Goal: Information Seeking & Learning: Learn about a topic

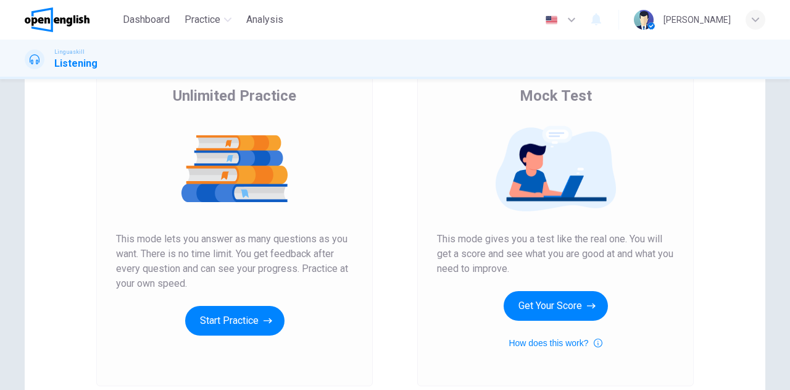
scroll to position [185, 0]
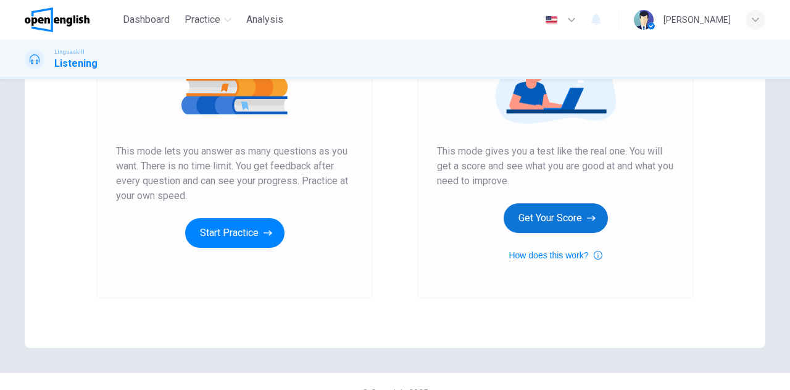
click at [534, 215] on button "Get Your Score" at bounding box center [556, 218] width 104 height 30
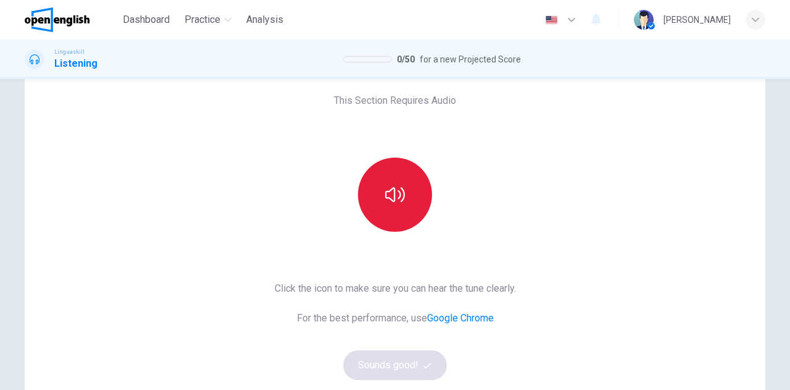
scroll to position [62, 0]
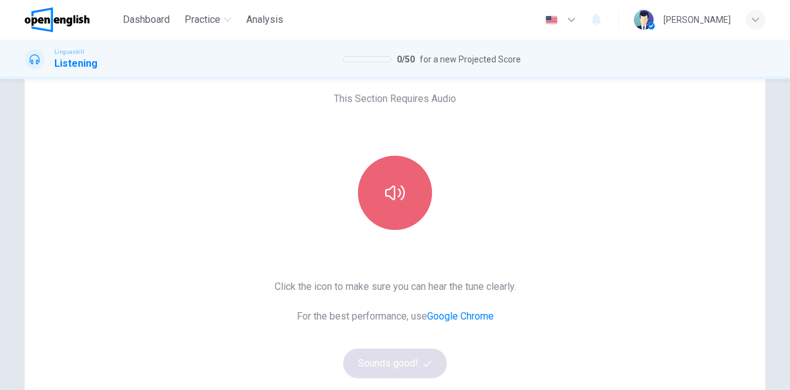
click at [400, 195] on icon "button" at bounding box center [395, 193] width 20 height 20
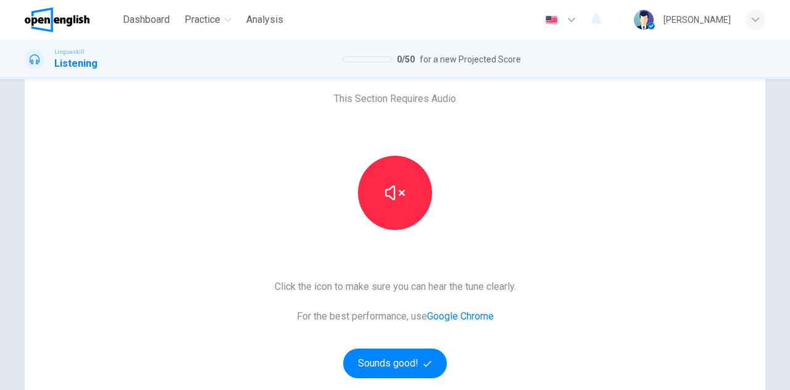
click at [153, 296] on div "This Section Requires Audio Click the icon to make sure you can hear the tune c…" at bounding box center [395, 256] width 741 height 429
click at [382, 362] on button "Sounds good!" at bounding box center [395, 363] width 104 height 30
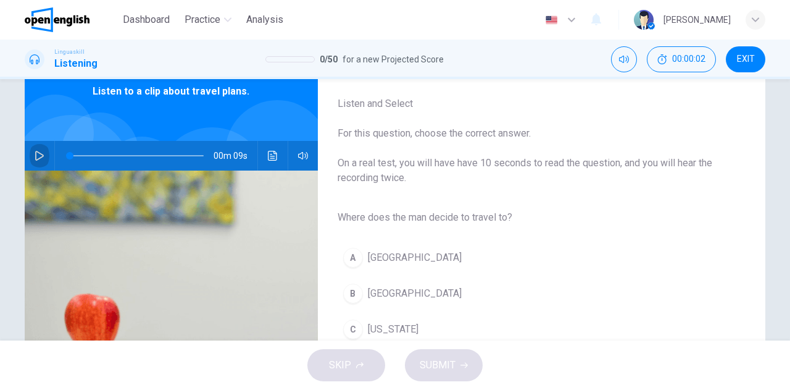
click at [37, 157] on icon "button" at bounding box center [39, 156] width 9 height 10
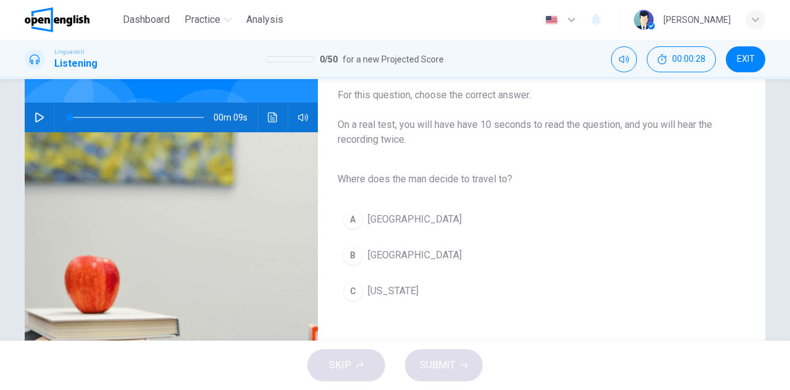
scroll to position [32, 0]
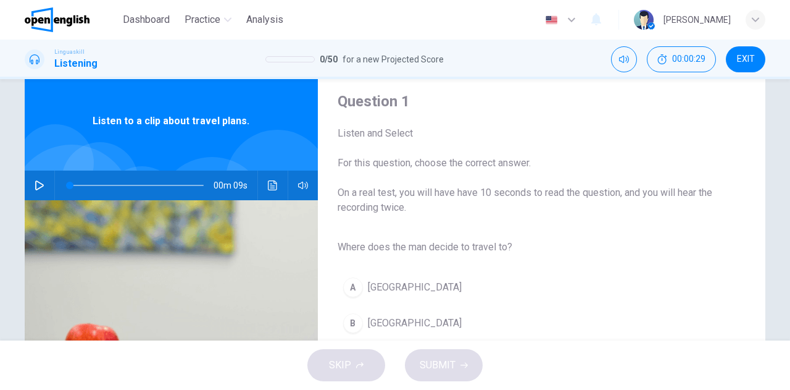
click at [36, 181] on icon "button" at bounding box center [40, 185] width 10 height 10
type input "*"
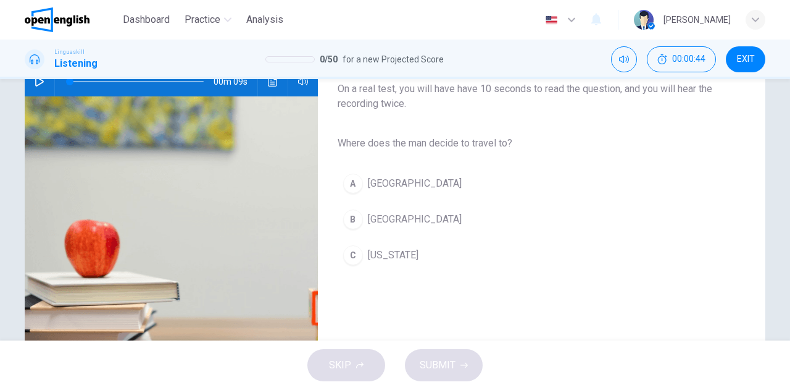
scroll to position [156, 0]
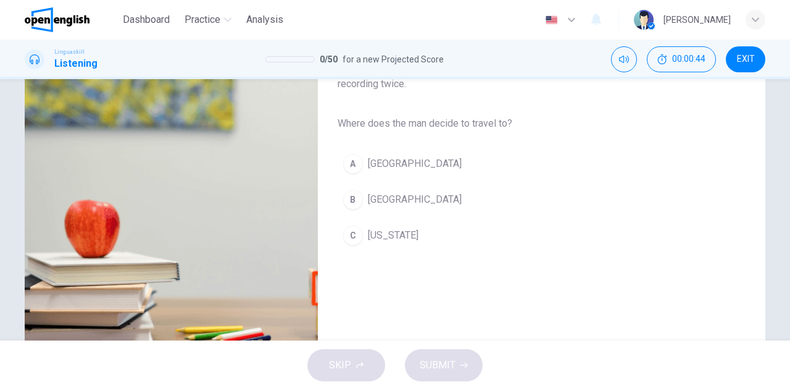
click at [380, 201] on span "[GEOGRAPHIC_DATA]" at bounding box center [415, 199] width 94 height 15
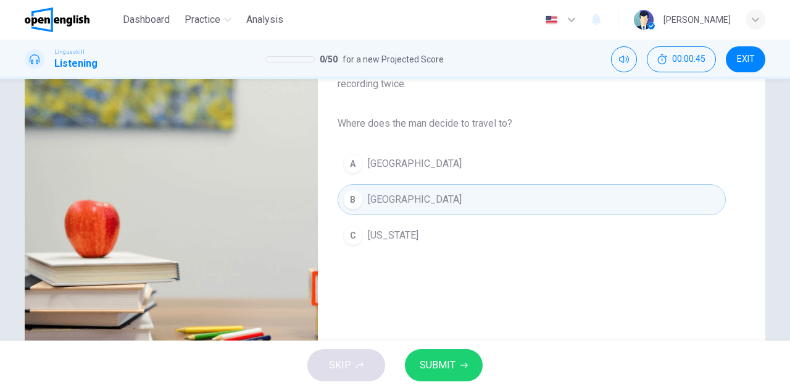
click at [448, 364] on span "SUBMIT" at bounding box center [438, 364] width 36 height 17
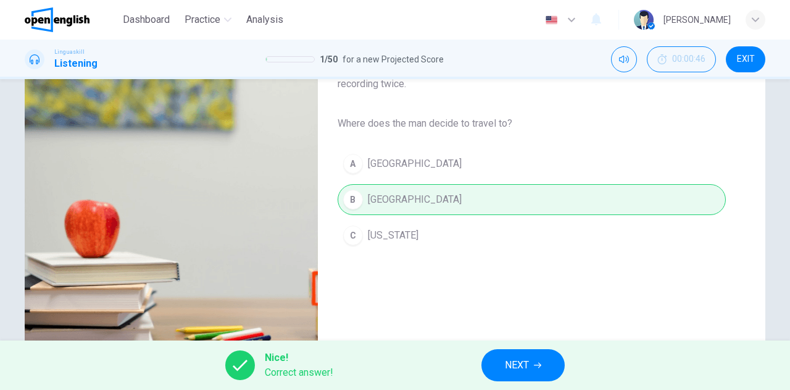
click at [532, 366] on button "NEXT" at bounding box center [523, 365] width 83 height 32
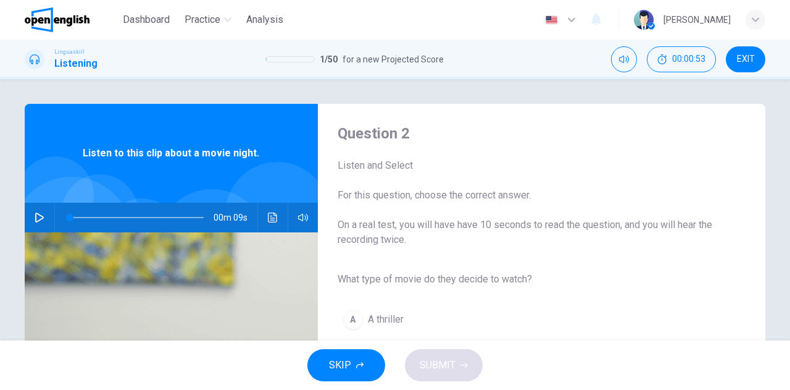
click at [35, 217] on icon "button" at bounding box center [40, 217] width 10 height 10
click at [90, 215] on span at bounding box center [137, 217] width 134 height 17
click at [79, 218] on span at bounding box center [137, 217] width 134 height 17
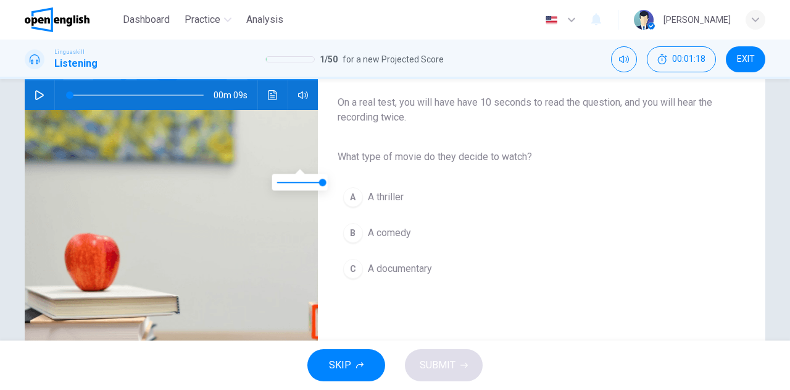
scroll to position [123, 0]
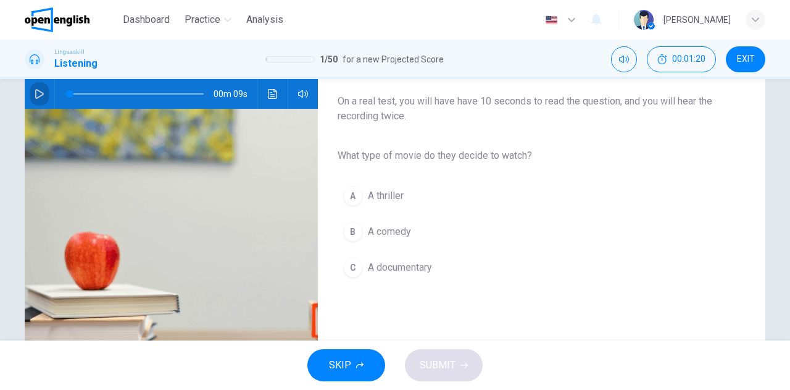
click at [36, 95] on icon "button" at bounding box center [40, 94] width 10 height 10
type input "*"
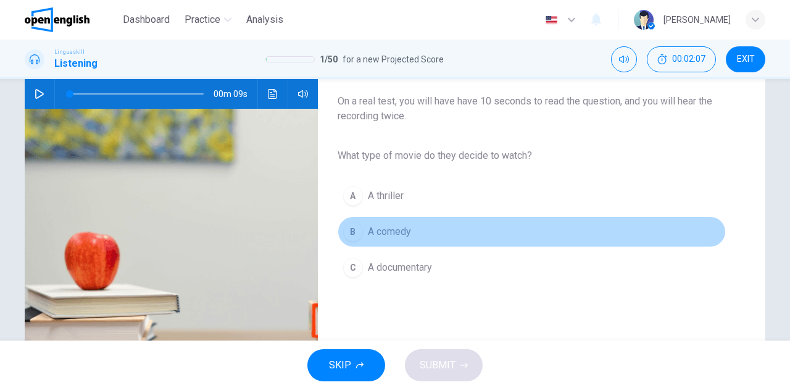
click at [378, 232] on span "A comedy" at bounding box center [389, 231] width 43 height 15
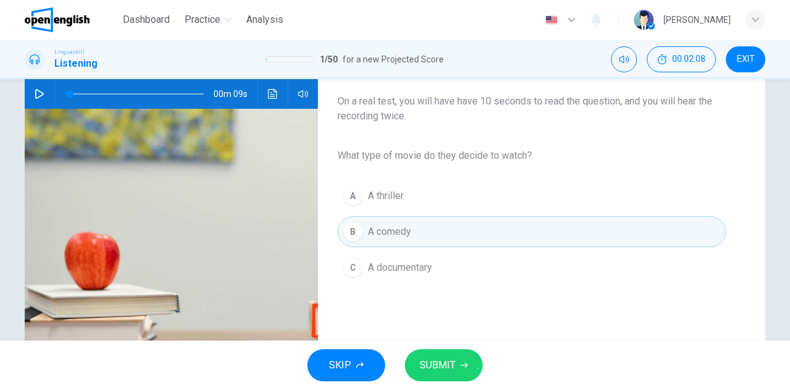
click at [442, 366] on span "SUBMIT" at bounding box center [438, 364] width 36 height 17
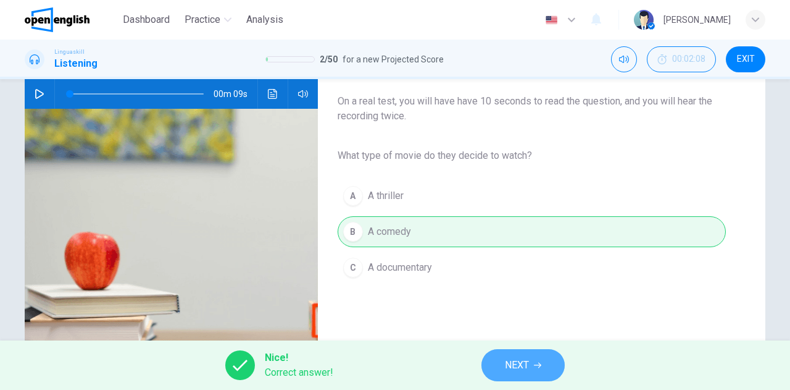
click at [521, 361] on span "NEXT" at bounding box center [517, 364] width 24 height 17
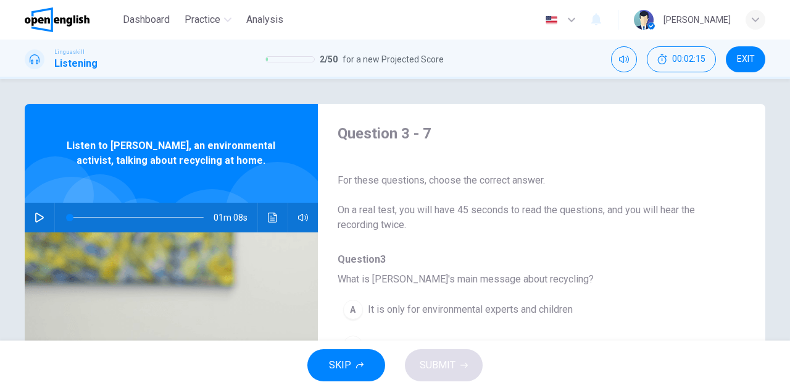
click at [36, 219] on icon "button" at bounding box center [40, 217] width 10 height 10
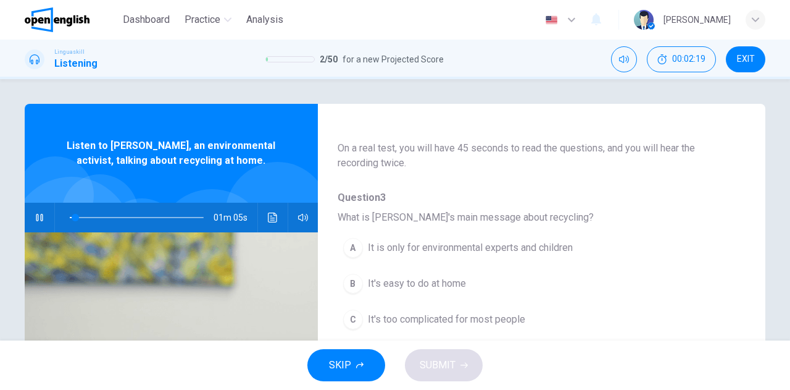
scroll to position [123, 0]
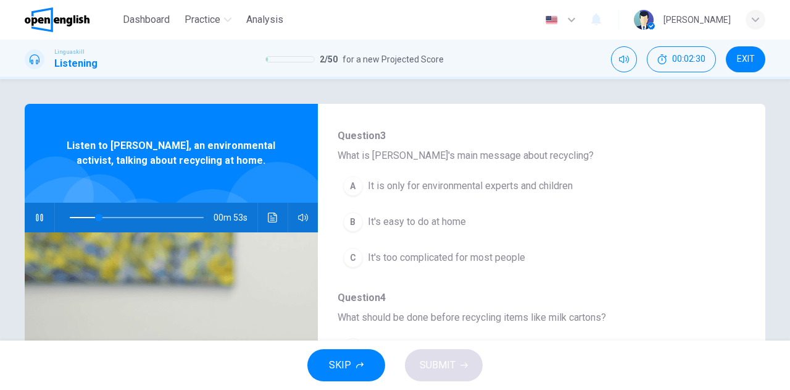
click at [418, 222] on span "It's easy to do at home" at bounding box center [417, 221] width 98 height 15
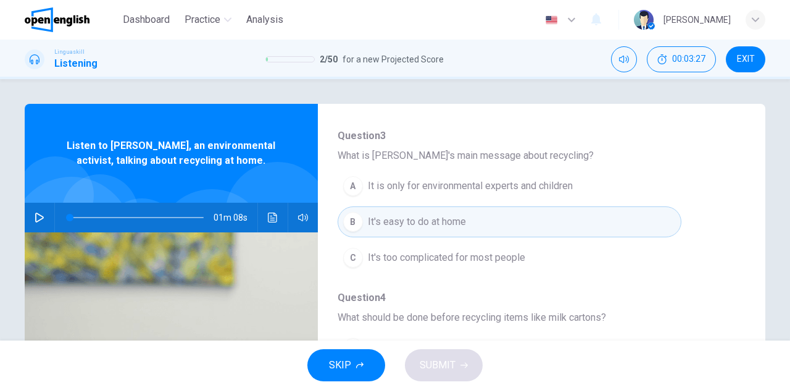
click at [446, 219] on span "It's easy to do at home" at bounding box center [417, 221] width 98 height 15
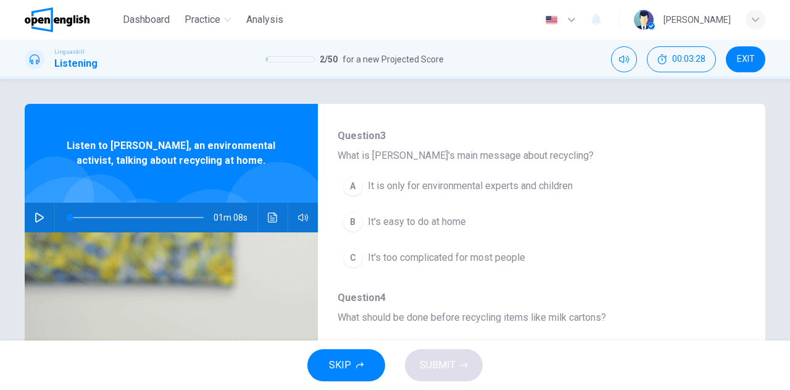
click at [421, 366] on div "SKIP SUBMIT" at bounding box center [395, 364] width 790 height 49
click at [428, 364] on div "SKIP SUBMIT" at bounding box center [395, 364] width 790 height 49
click at [433, 223] on span "It's easy to do at home" at bounding box center [417, 221] width 98 height 15
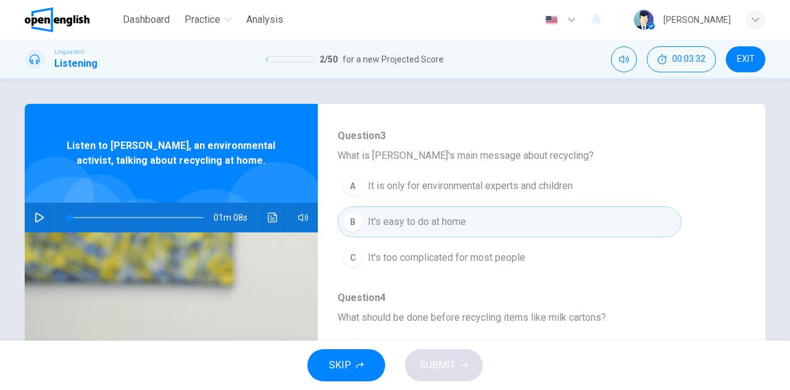
click at [446, 371] on div "SKIP SUBMIT" at bounding box center [395, 364] width 790 height 49
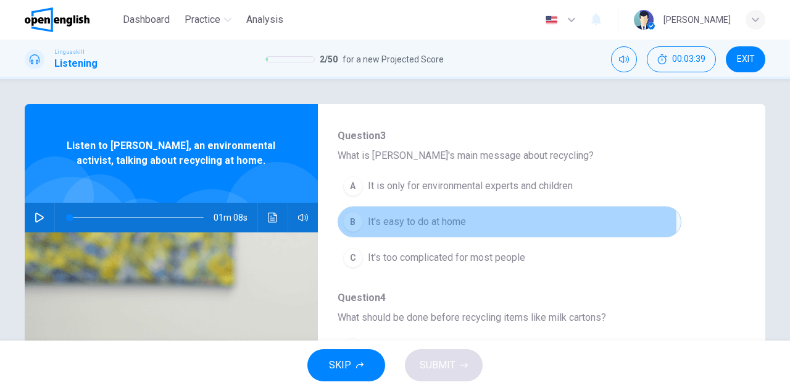
click at [444, 223] on span "It's easy to do at home" at bounding box center [417, 221] width 98 height 15
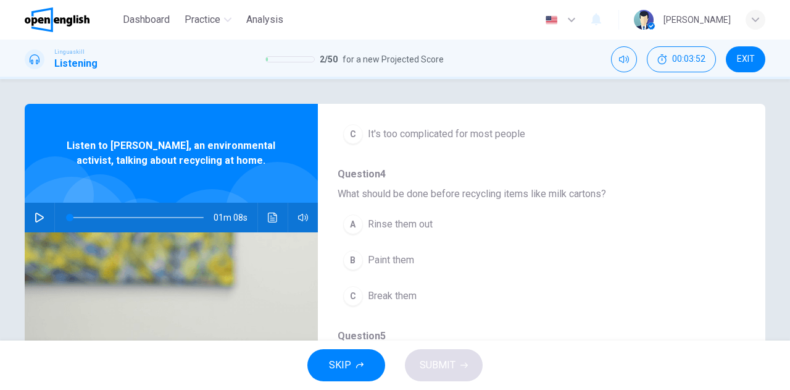
scroll to position [309, 0]
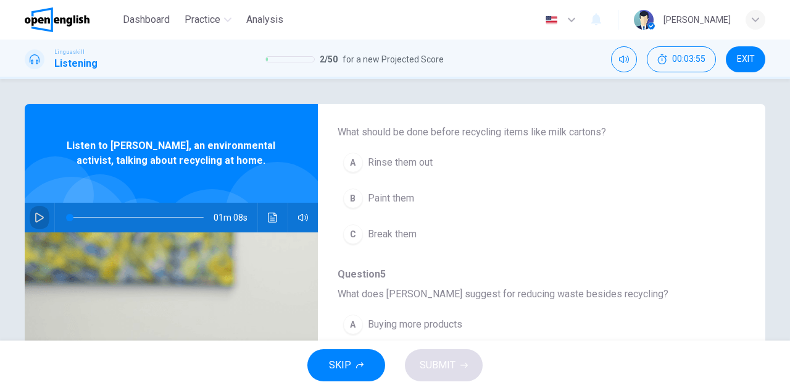
click at [35, 217] on icon "button" at bounding box center [40, 217] width 10 height 10
click at [88, 218] on span at bounding box center [137, 217] width 134 height 17
click at [96, 217] on span at bounding box center [92, 217] width 7 height 7
click at [112, 217] on span at bounding box center [137, 217] width 134 height 17
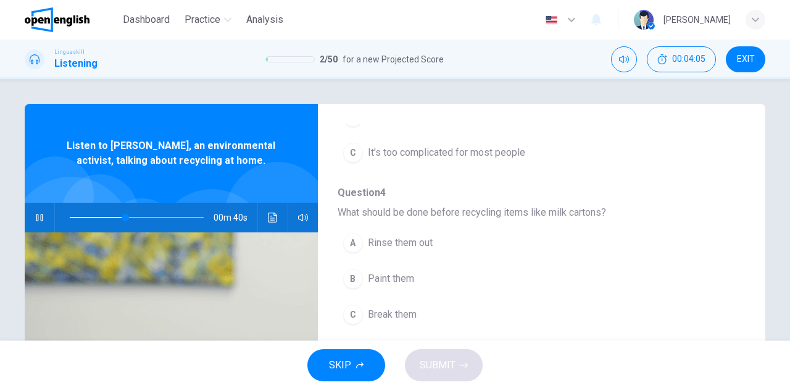
scroll to position [247, 0]
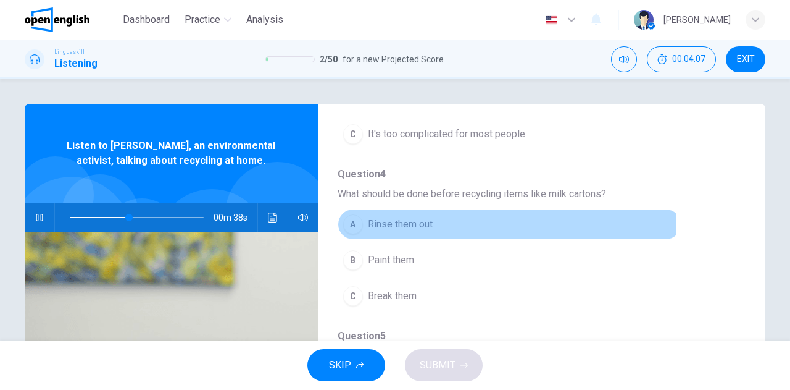
click at [378, 222] on span "Rinse them out" at bounding box center [400, 224] width 65 height 15
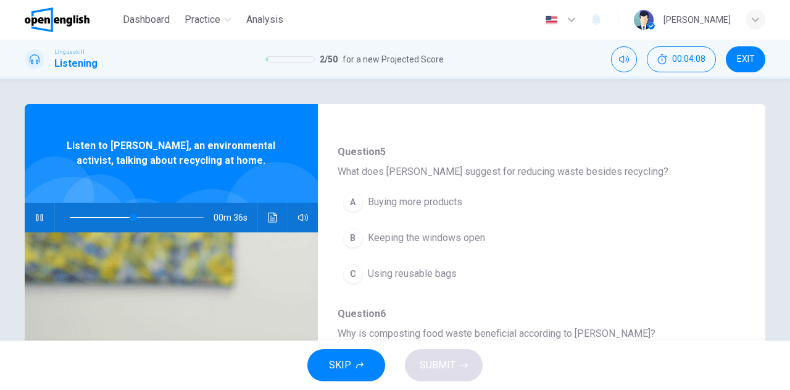
scroll to position [432, 0]
click at [40, 211] on button "button" at bounding box center [40, 217] width 20 height 30
type input "**"
